Goal: Information Seeking & Learning: Learn about a topic

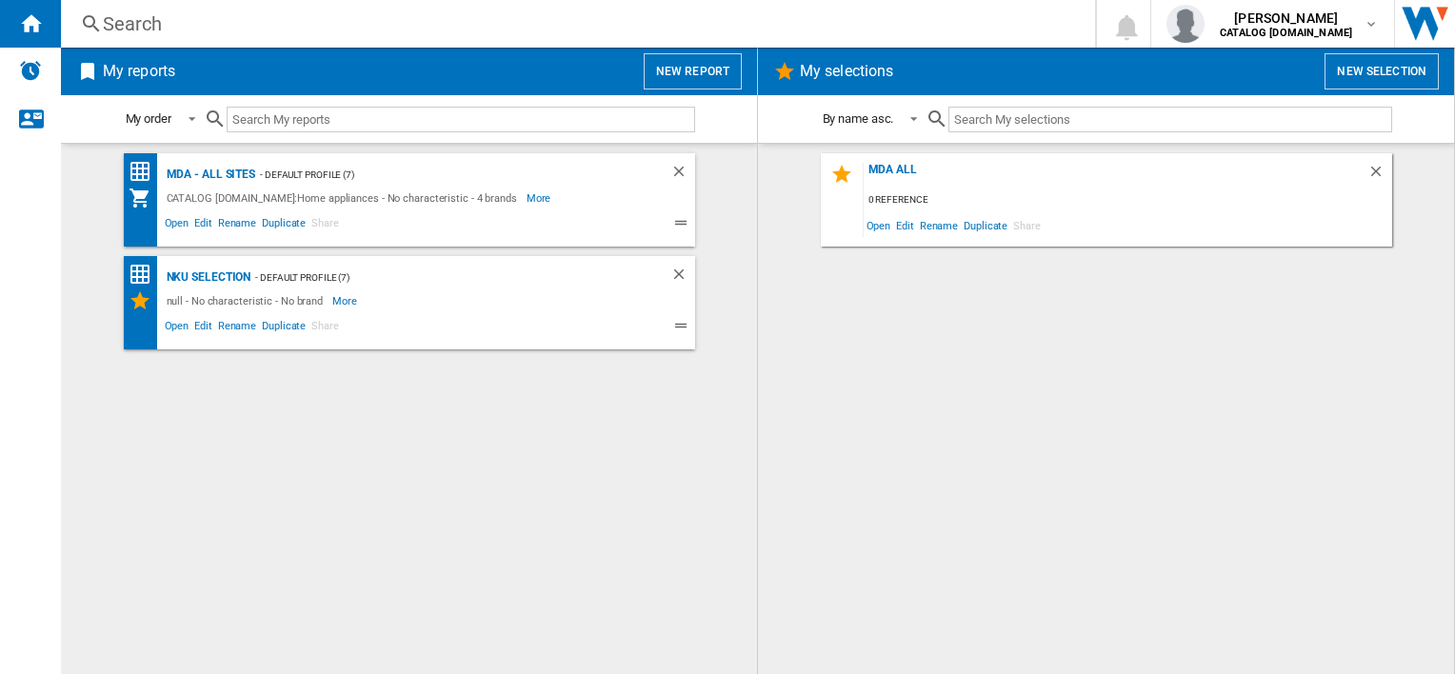
click at [173, 32] on div "Search" at bounding box center [574, 23] width 943 height 27
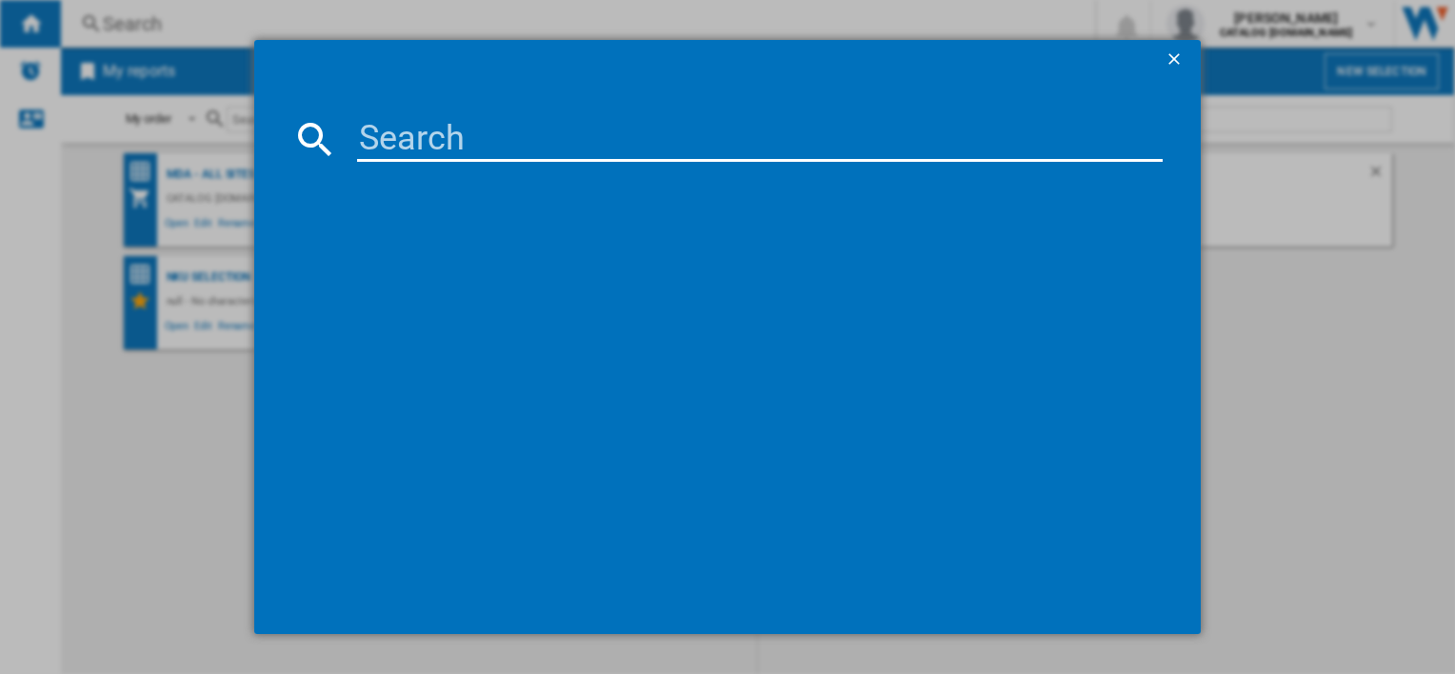
click at [402, 145] on input at bounding box center [759, 139] width 805 height 46
paste input "LFR61944B"
type input "LFR61944B"
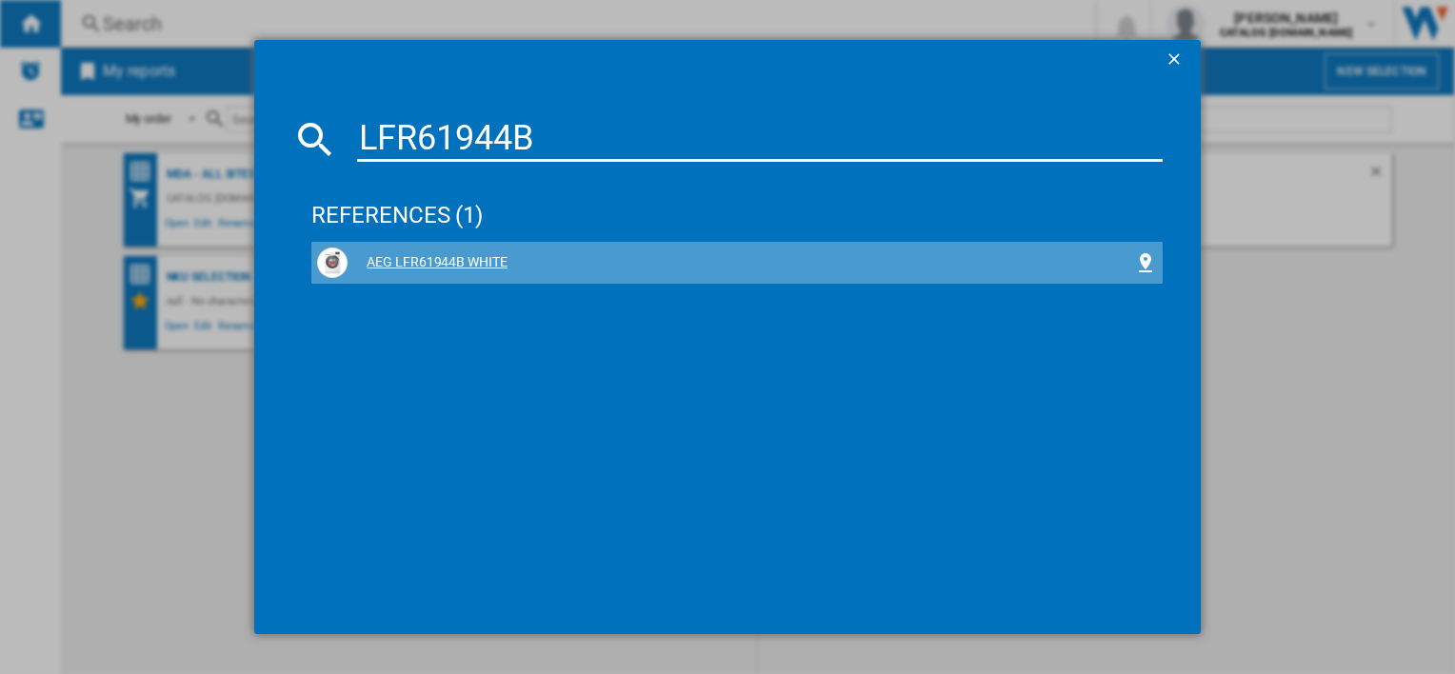
click at [446, 266] on div "AEG LFR61944B WHITE" at bounding box center [741, 262] width 786 height 19
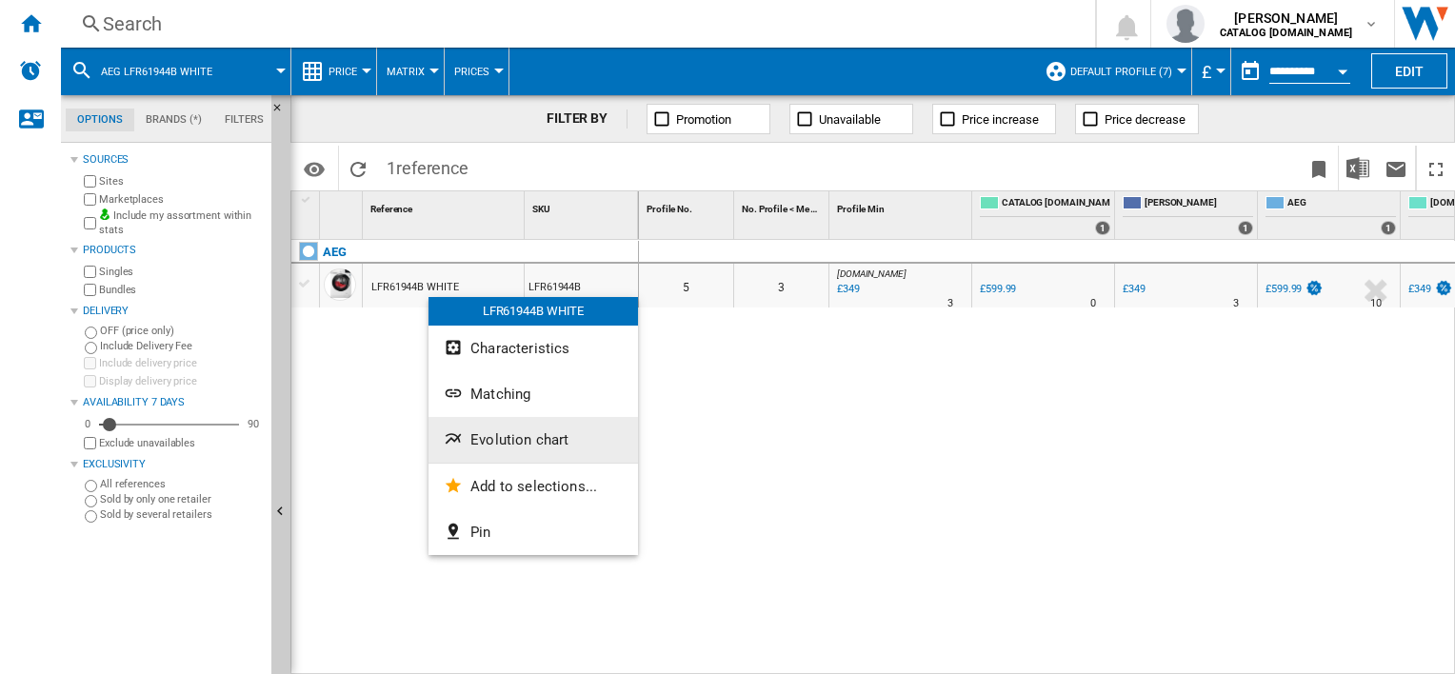
click at [518, 438] on span "Evolution chart" at bounding box center [519, 439] width 98 height 17
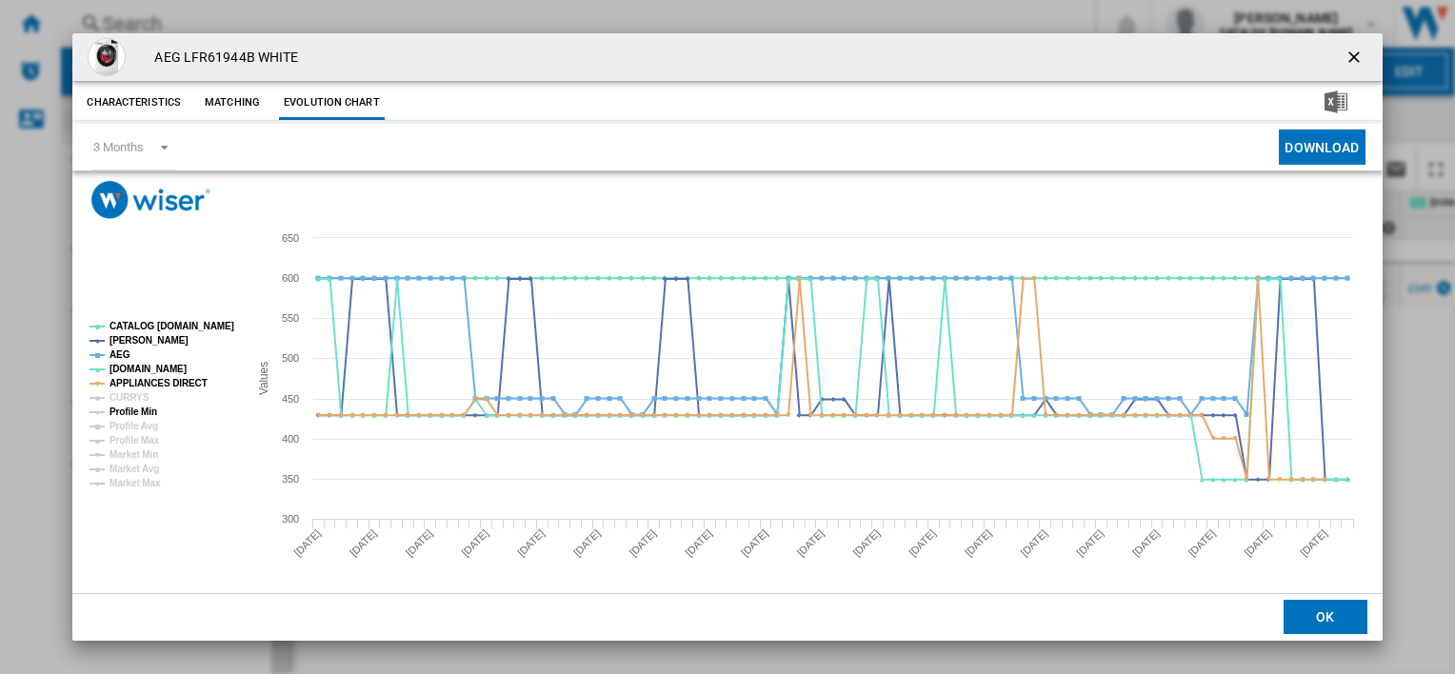
click at [148, 409] on tspan "Profile Min" at bounding box center [134, 412] width 48 height 10
click at [169, 378] on tspan "APPLIANCES DIRECT" at bounding box center [159, 383] width 98 height 10
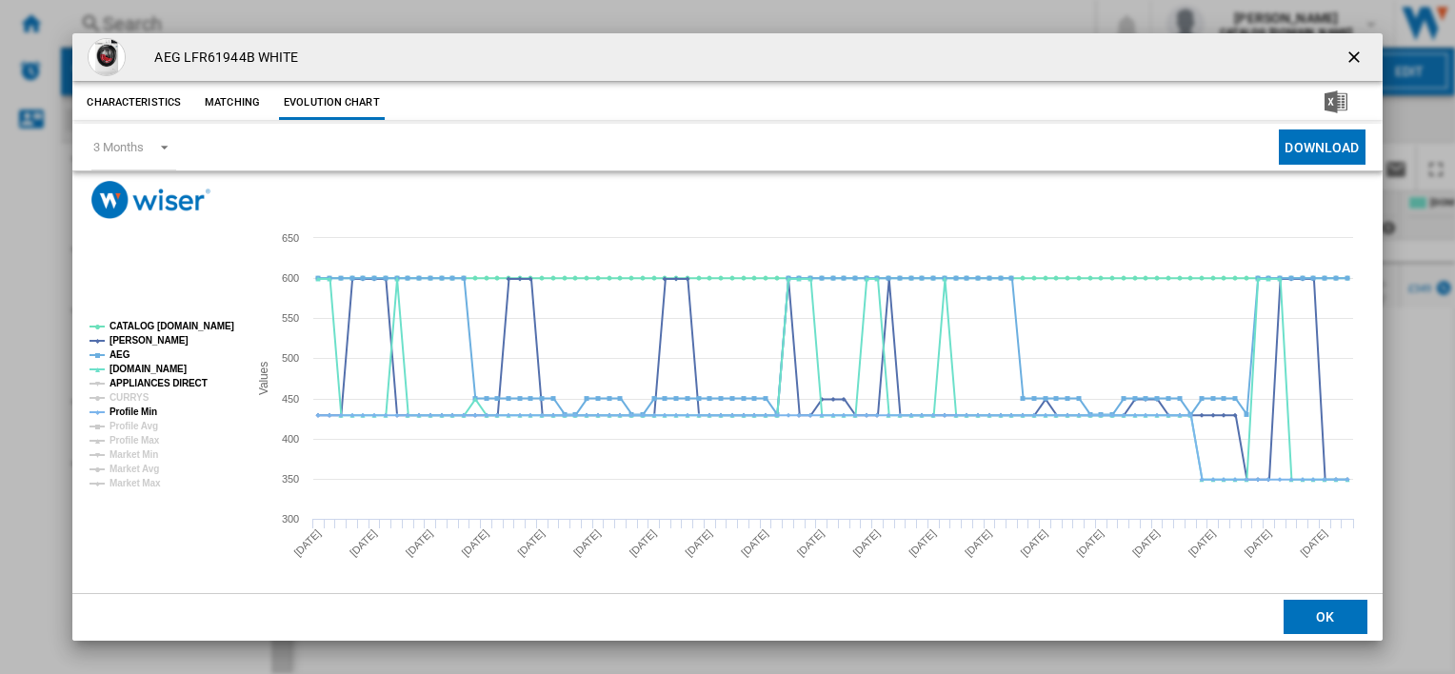
click at [165, 384] on tspan "APPLIANCES DIRECT" at bounding box center [159, 383] width 98 height 10
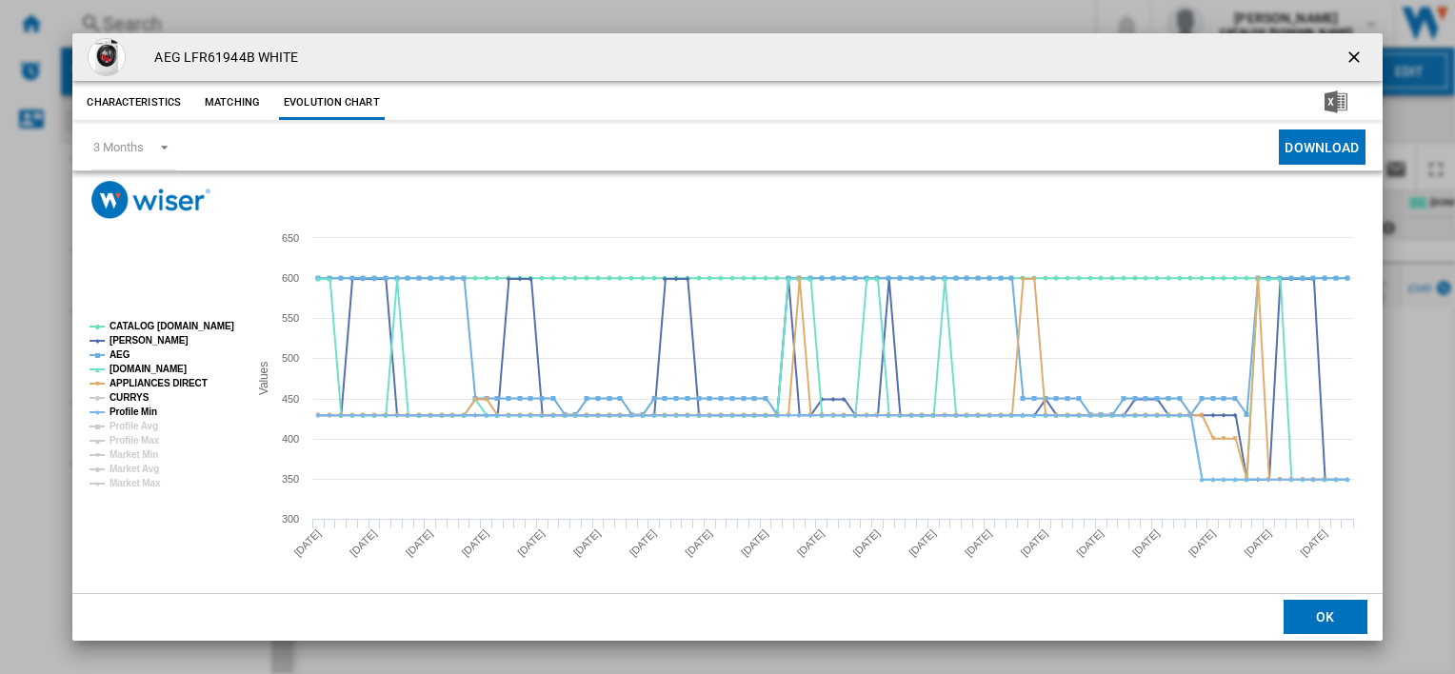
click at [137, 400] on tspan "CURRYS" at bounding box center [130, 397] width 40 height 10
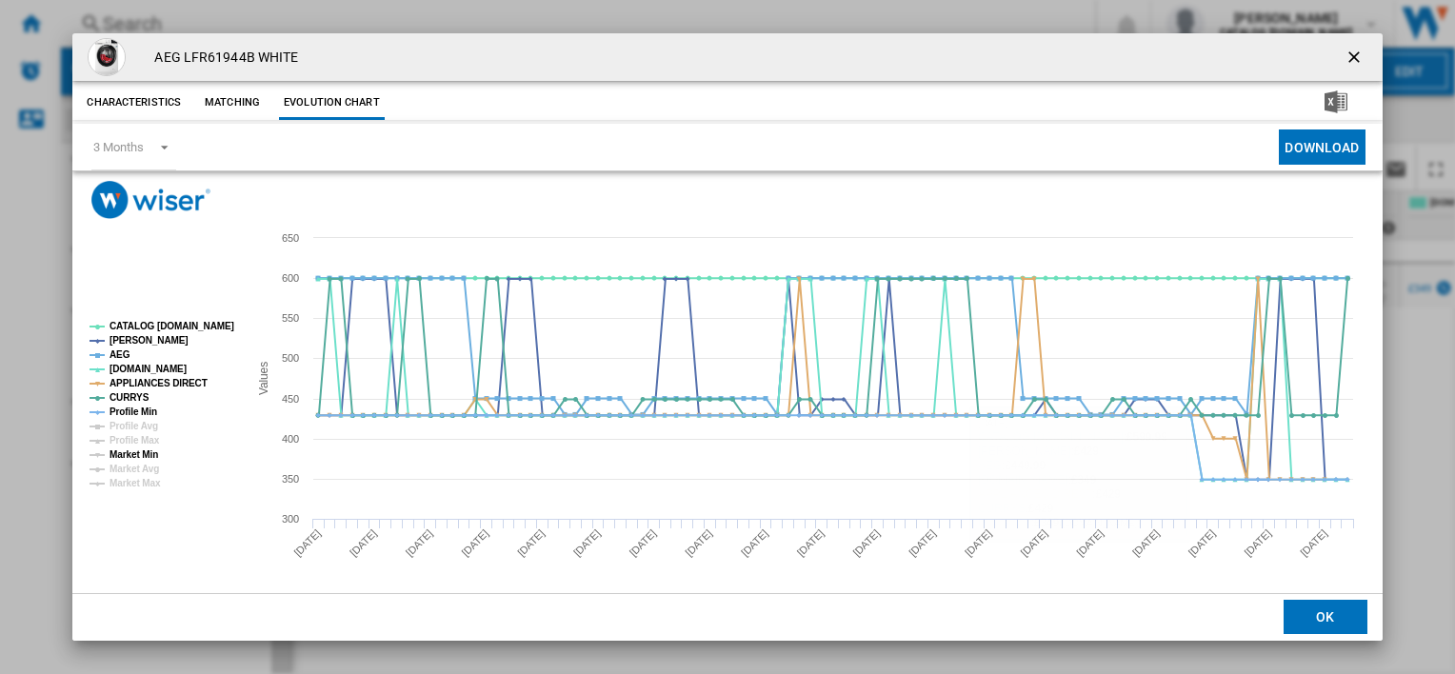
click at [135, 449] on tspan "Market Min" at bounding box center [134, 454] width 49 height 10
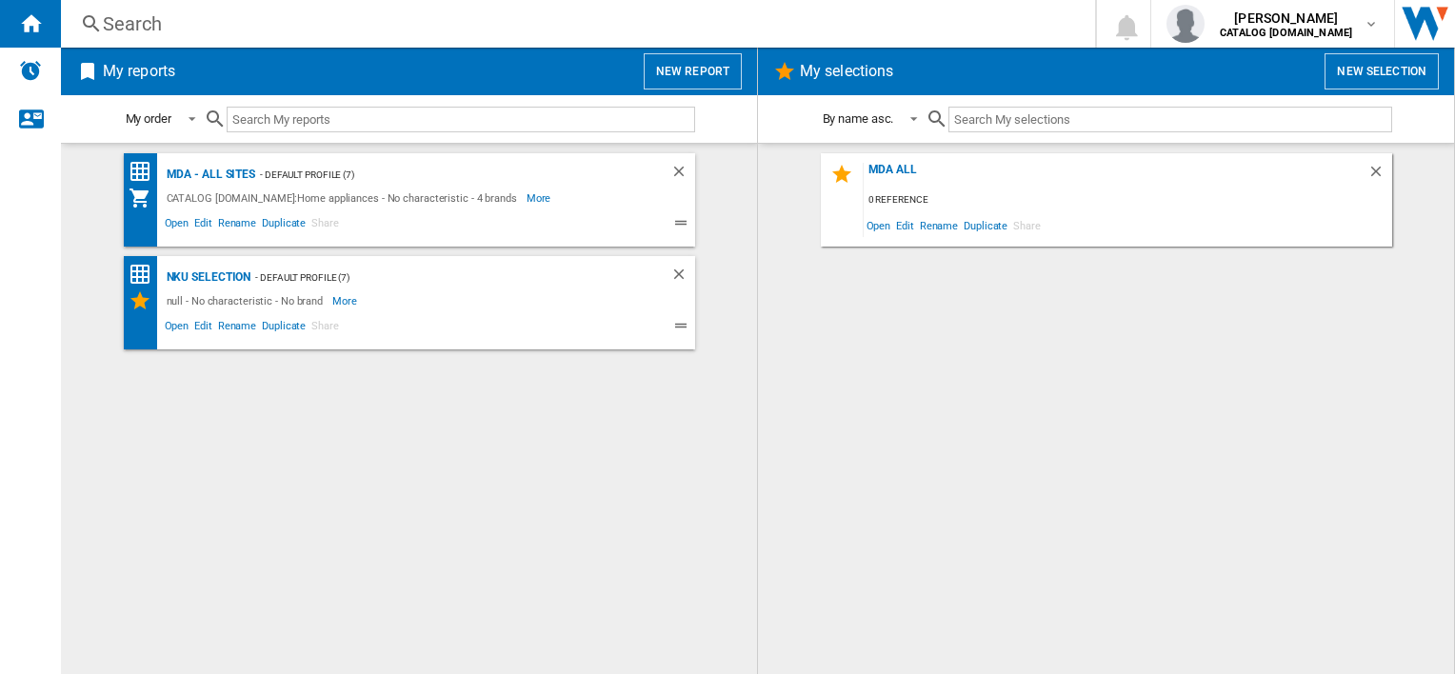
click at [161, 23] on div "Search" at bounding box center [574, 23] width 943 height 27
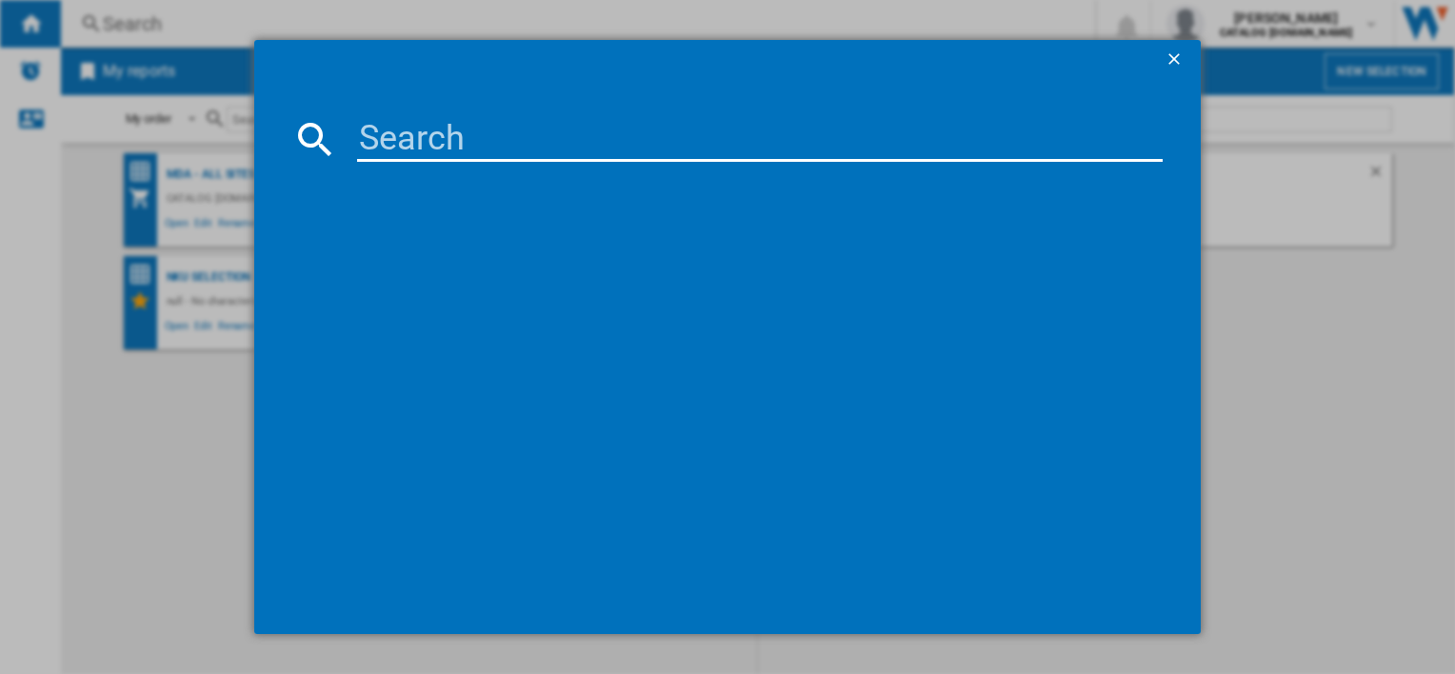
click at [426, 133] on input at bounding box center [759, 139] width 805 height 46
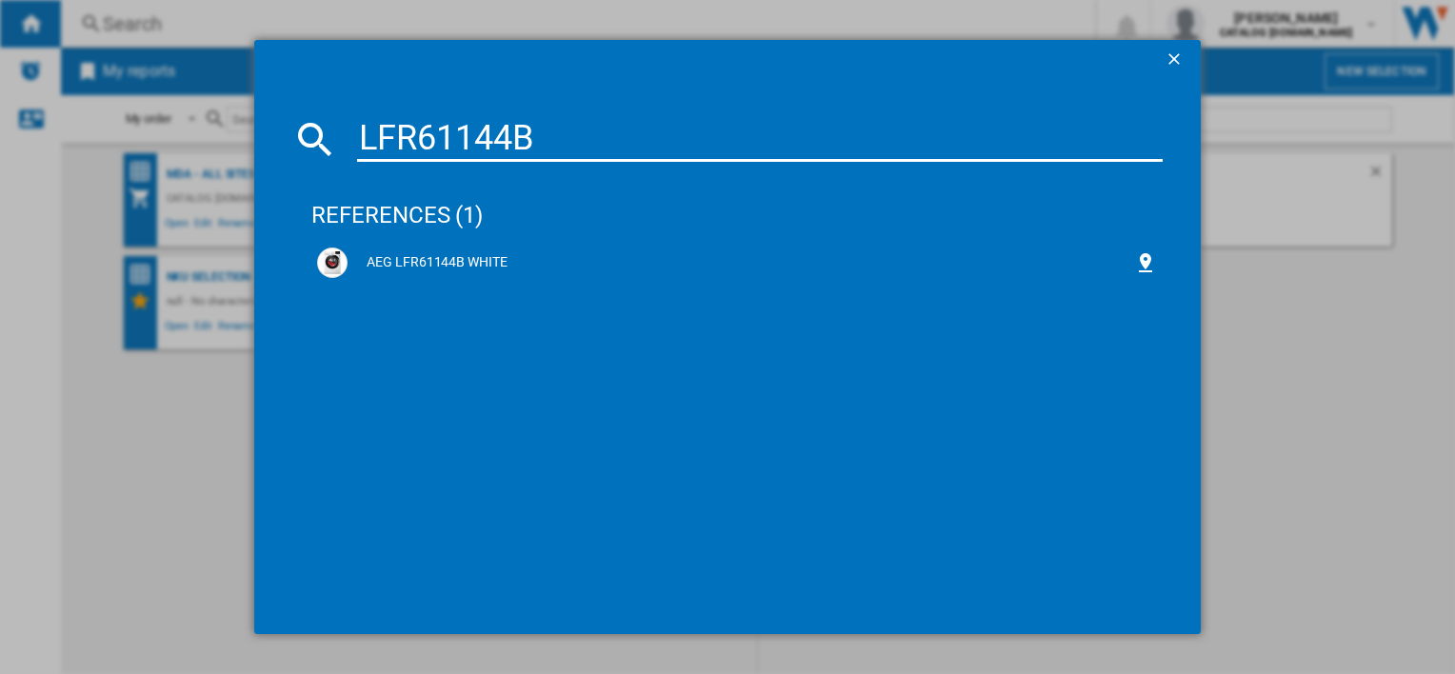
type input "LFR61144B"
drag, startPoint x: 440, startPoint y: 262, endPoint x: 385, endPoint y: 281, distance: 58.4
click at [376, 296] on div "AEG LFR61144B WHITE" at bounding box center [736, 284] width 850 height 84
click at [394, 263] on div "AEG LFR61144B WHITE" at bounding box center [741, 262] width 786 height 19
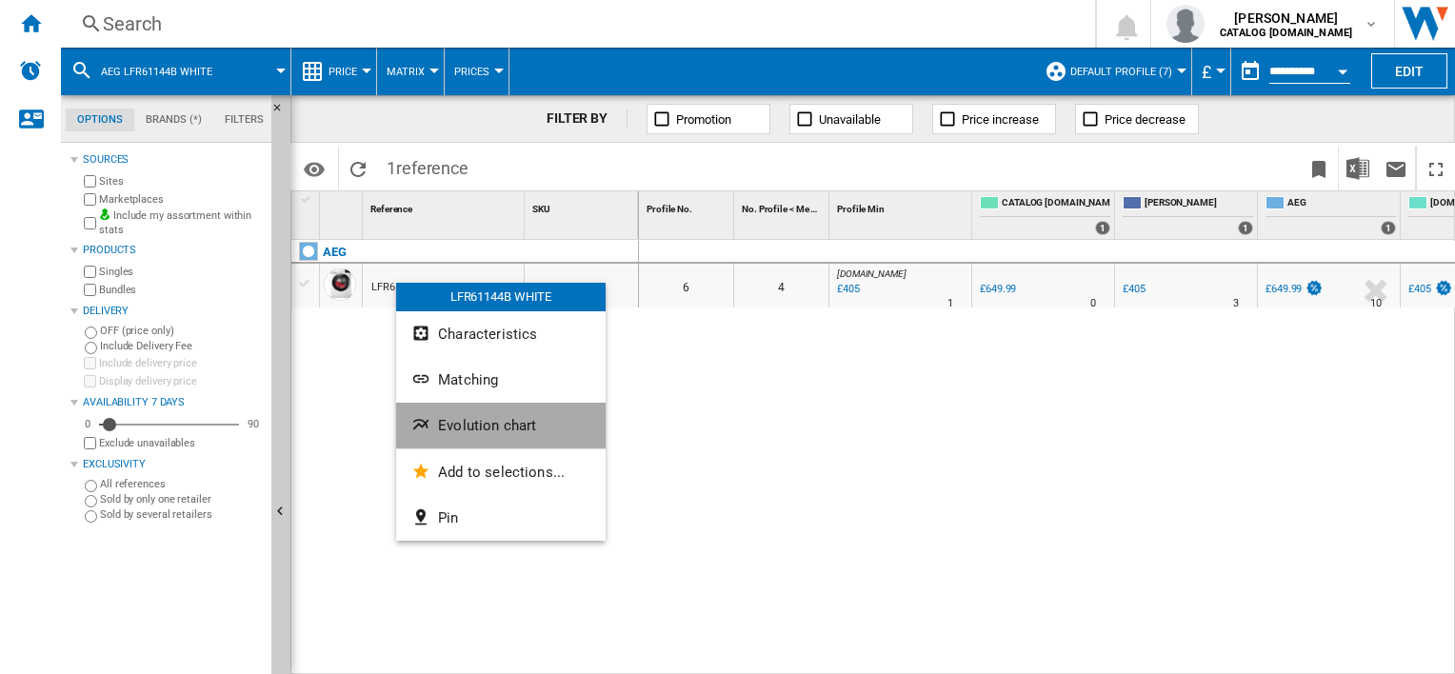
click at [507, 429] on span "Evolution chart" at bounding box center [487, 425] width 98 height 17
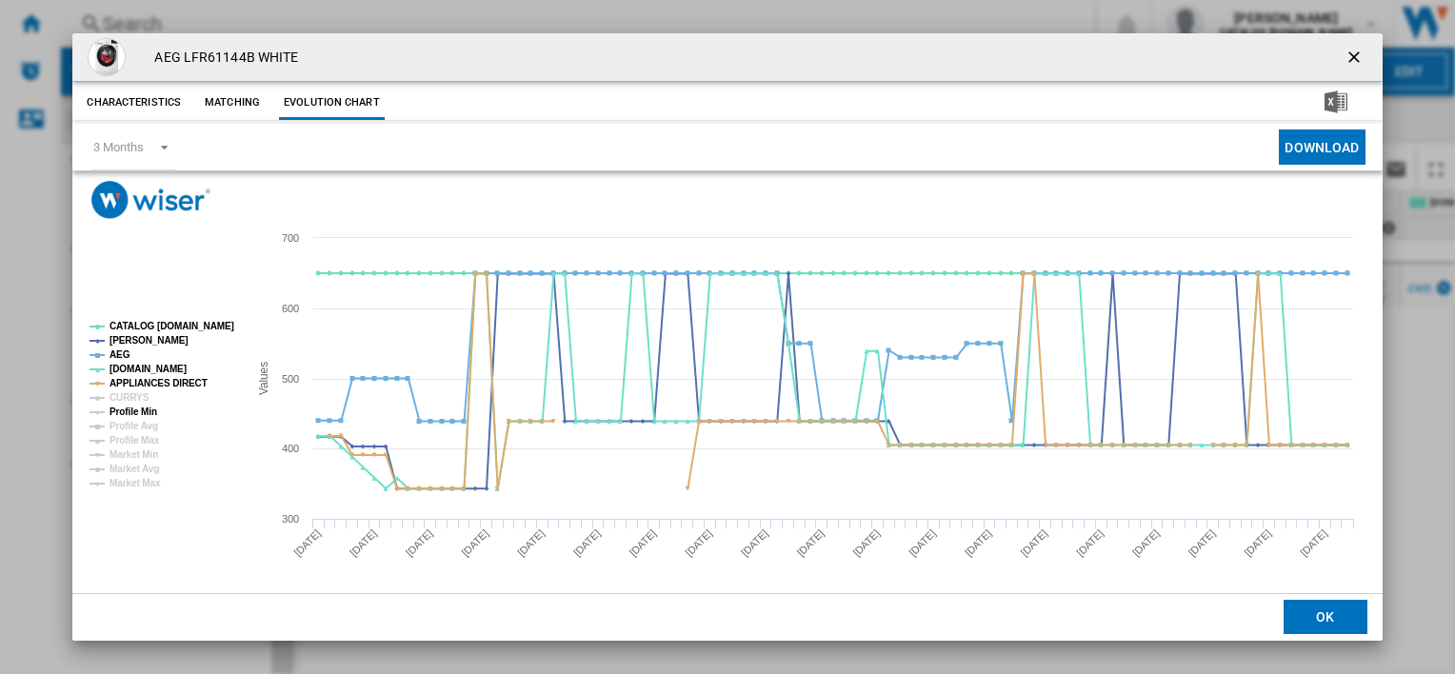
click at [140, 409] on tspan "Profile Min" at bounding box center [134, 412] width 48 height 10
